Goal: Find specific page/section: Find specific page/section

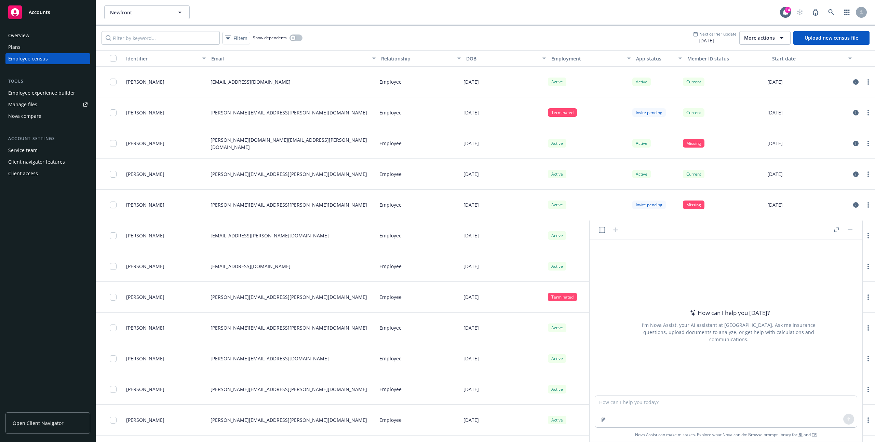
click at [849, 230] on rect "button" at bounding box center [850, 230] width 5 height 1
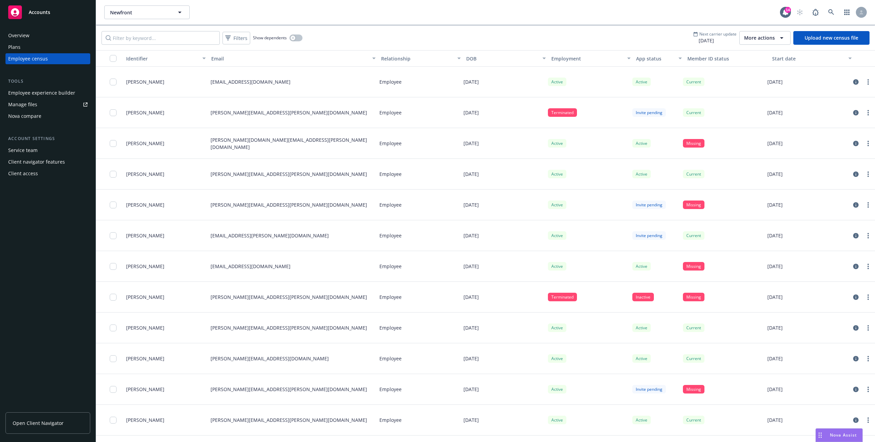
scroll to position [0, 5]
click at [772, 41] on div "More actions" at bounding box center [765, 38] width 42 height 8
click at [760, 52] on span "View update history" at bounding box center [772, 53] width 45 height 7
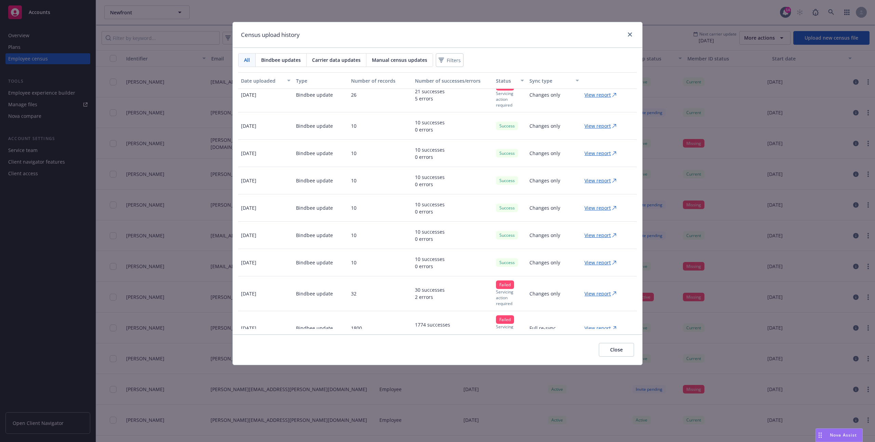
scroll to position [0, 0]
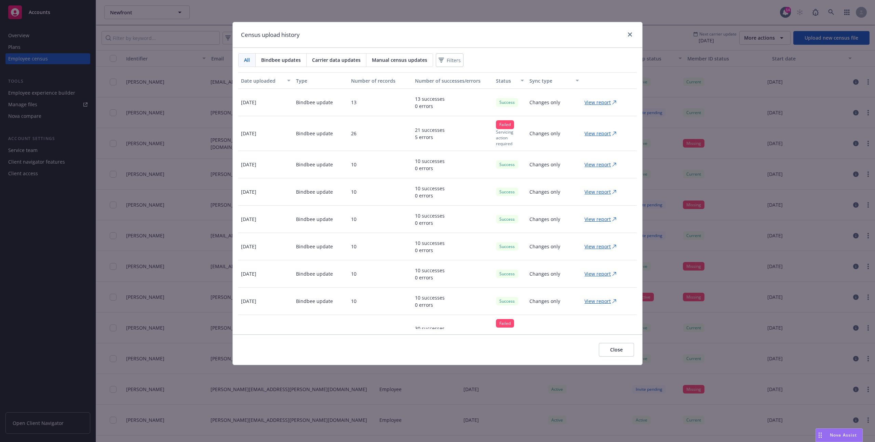
click at [589, 133] on p "View report" at bounding box center [598, 133] width 26 height 7
click at [630, 33] on icon "close" at bounding box center [630, 34] width 4 height 4
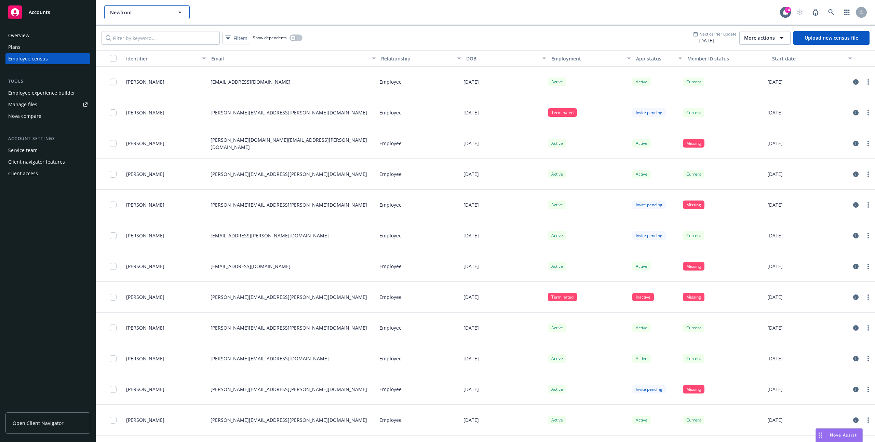
click at [171, 12] on button "Newfront" at bounding box center [146, 12] width 85 height 14
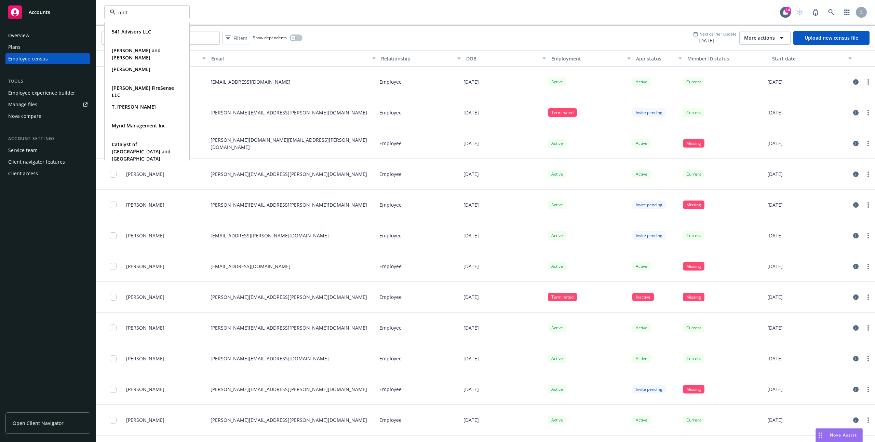
type input "mntn"
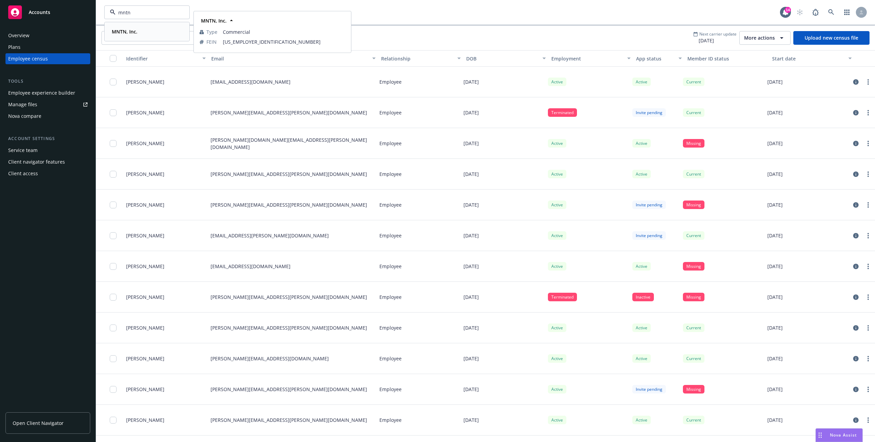
click at [115, 37] on div "MNTN, Inc. Type Commercial FEIN [US_EMPLOYER_IDENTIFICATION_NUMBER]" at bounding box center [147, 32] width 84 height 18
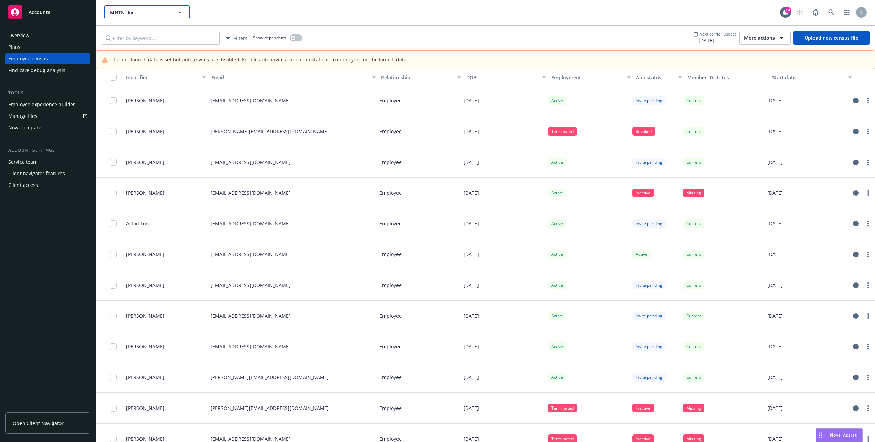
click at [125, 9] on span "MNTN, Inc." at bounding box center [139, 12] width 59 height 7
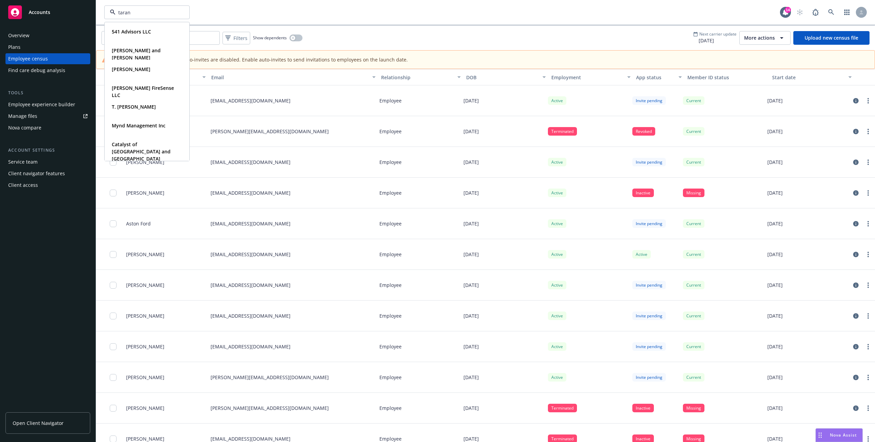
type input "tarana"
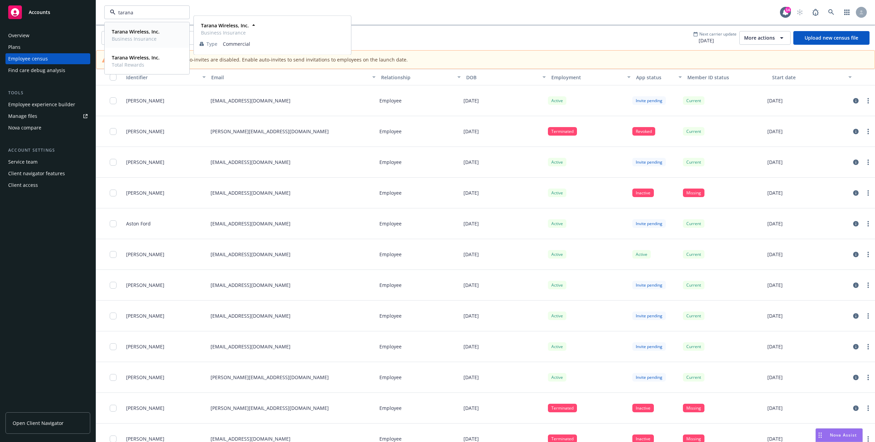
click at [123, 32] on strong "Tarana Wireless, Inc." at bounding box center [136, 31] width 48 height 6
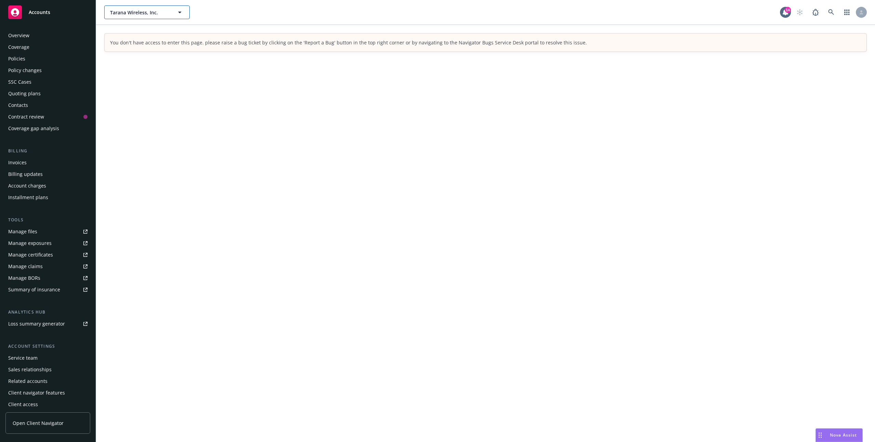
click at [167, 12] on span "Tarana Wireless, Inc." at bounding box center [139, 12] width 59 height 7
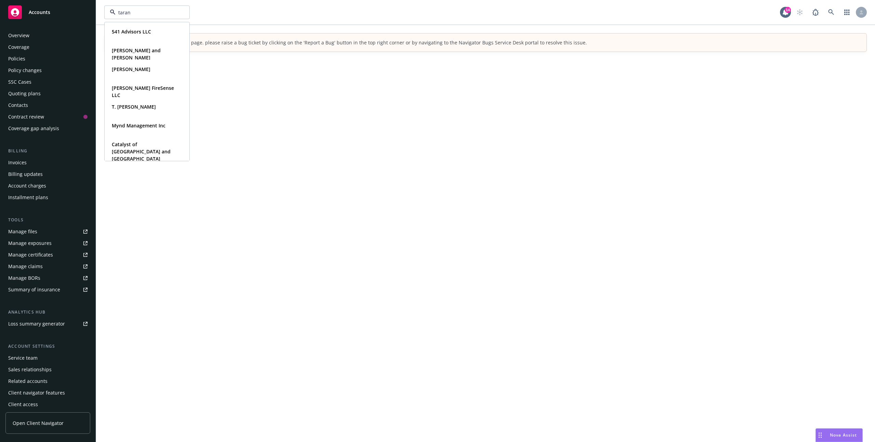
type input "tarana"
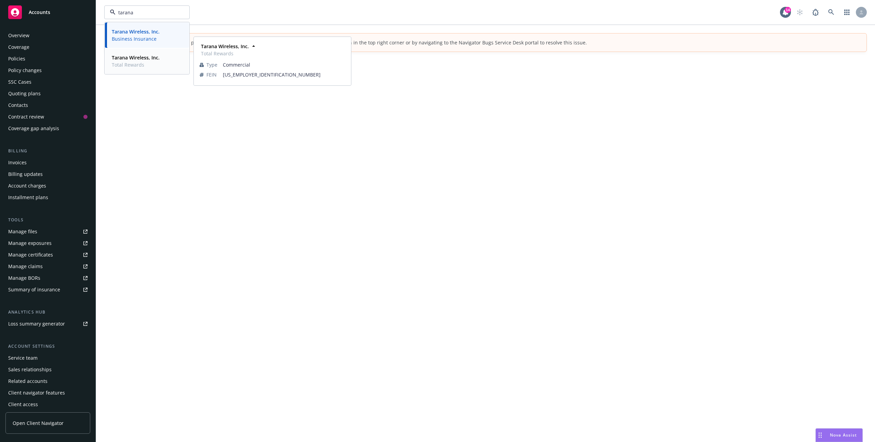
click at [150, 56] on strong "Tarana Wireless, Inc." at bounding box center [136, 57] width 48 height 6
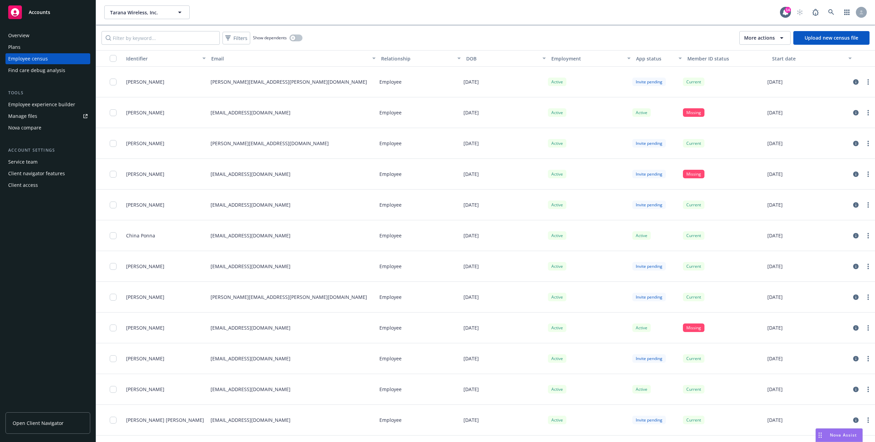
click at [784, 39] on icon "button" at bounding box center [782, 38] width 8 height 8
click at [637, 29] on div "Filters Show dependents More actions Upload new census file" at bounding box center [485, 38] width 779 height 25
